Goal: Task Accomplishment & Management: Use online tool/utility

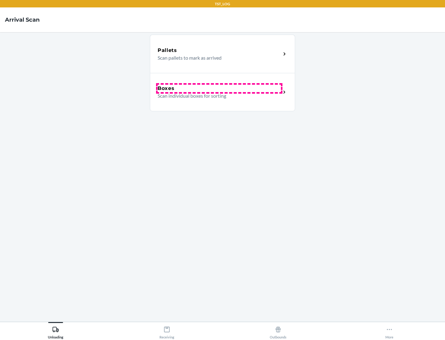
click at [219, 88] on div "Boxes" at bounding box center [218, 88] width 123 height 7
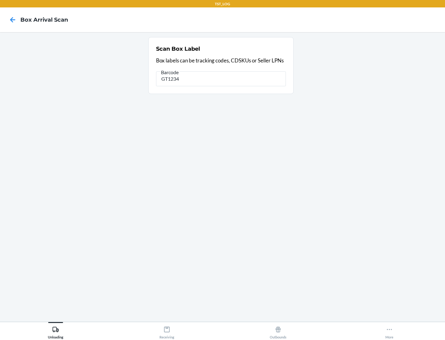
type input "GT1234"
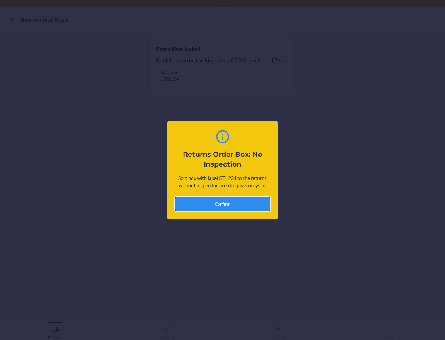
click at [222, 203] on button "Confirm" at bounding box center [222, 203] width 96 height 15
